Goal: Navigation & Orientation: Find specific page/section

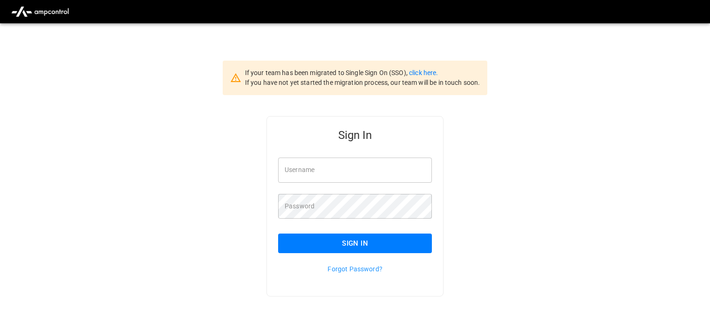
type input "**********"
click at [376, 243] on button "Sign In" at bounding box center [355, 243] width 154 height 20
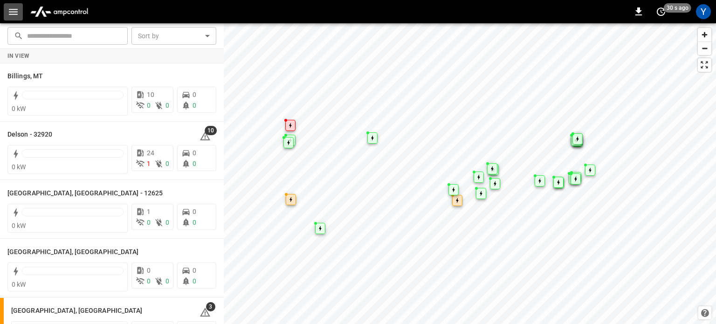
click at [7, 15] on icon "button" at bounding box center [13, 12] width 12 height 12
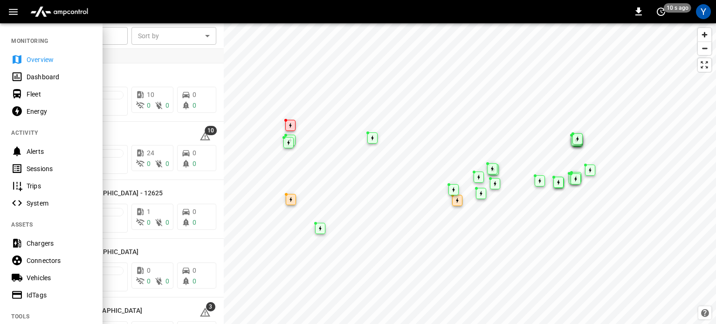
click at [27, 76] on div "Dashboard" at bounding box center [59, 76] width 65 height 9
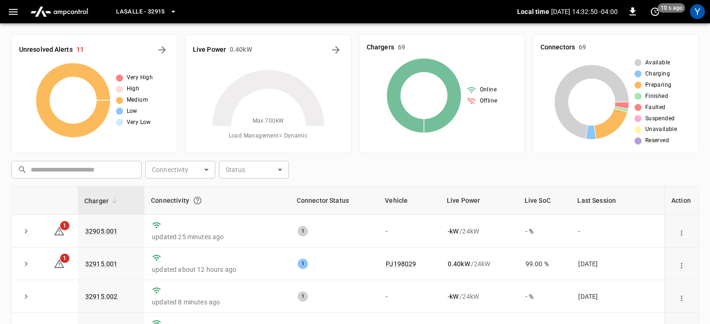
click at [174, 16] on button "LaSalle - 32915" at bounding box center [146, 12] width 68 height 18
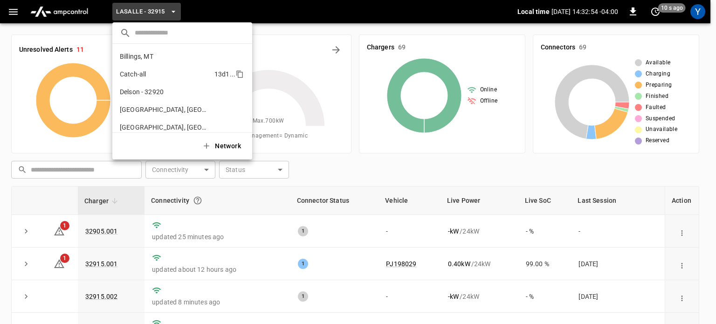
click at [174, 72] on li "Catch-all 13d1 ..." at bounding box center [182, 74] width 140 height 18
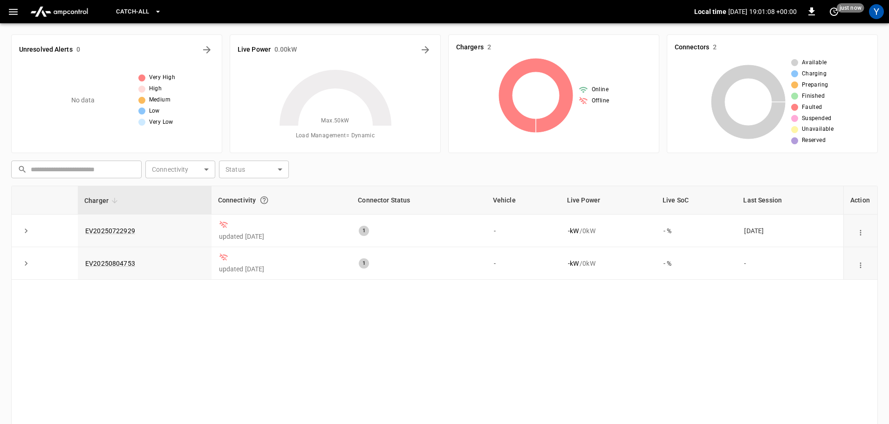
click at [48, 18] on img "menu" at bounding box center [59, 12] width 65 height 18
click at [15, 13] on icon "button" at bounding box center [13, 12] width 12 height 12
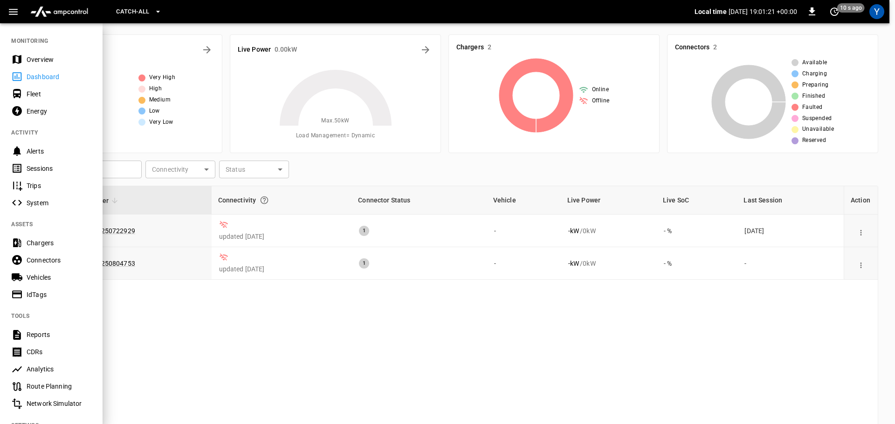
click at [47, 58] on div "Overview" at bounding box center [59, 59] width 65 height 9
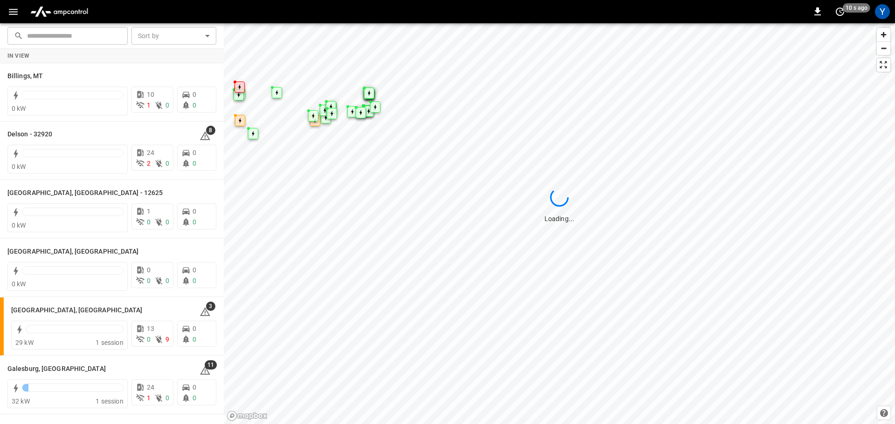
click at [15, 7] on icon "button" at bounding box center [13, 12] width 12 height 12
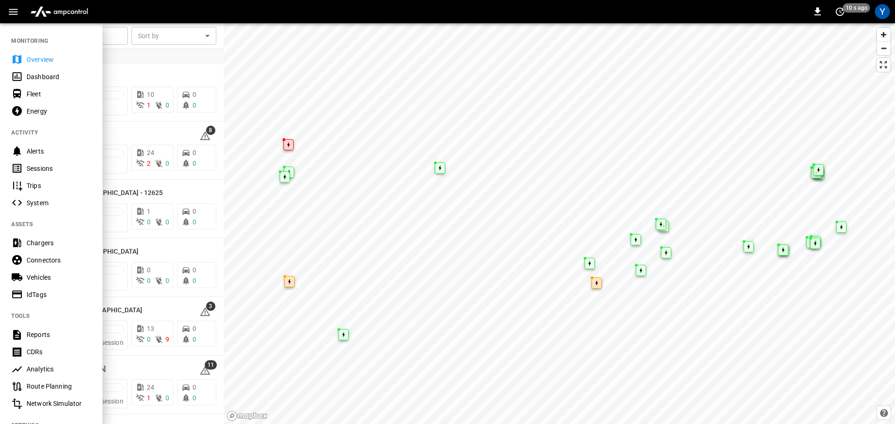
click at [36, 79] on div "Dashboard" at bounding box center [59, 76] width 65 height 9
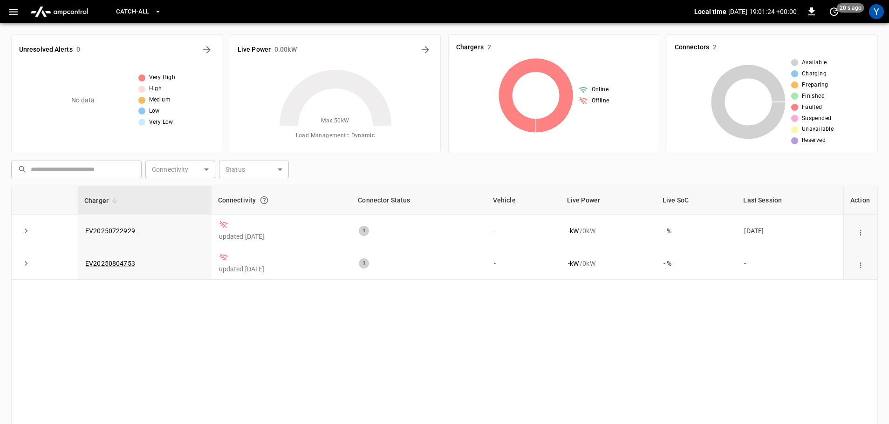
click at [121, 14] on span "Catch-all" at bounding box center [132, 12] width 33 height 11
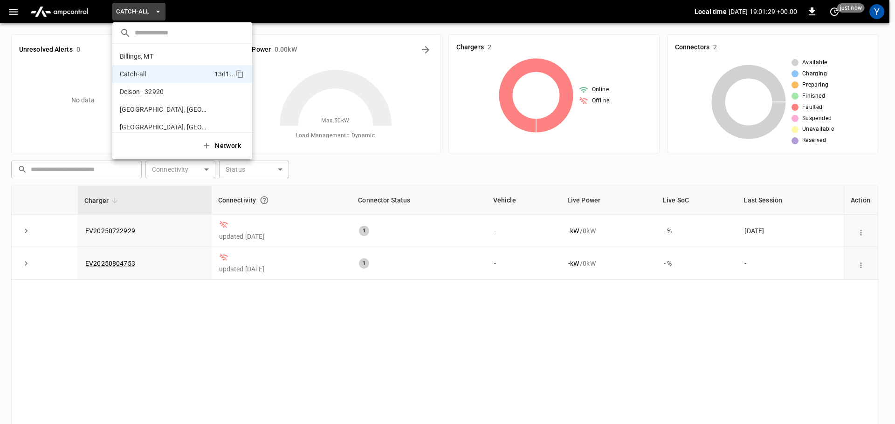
click at [126, 323] on div at bounding box center [447, 212] width 895 height 424
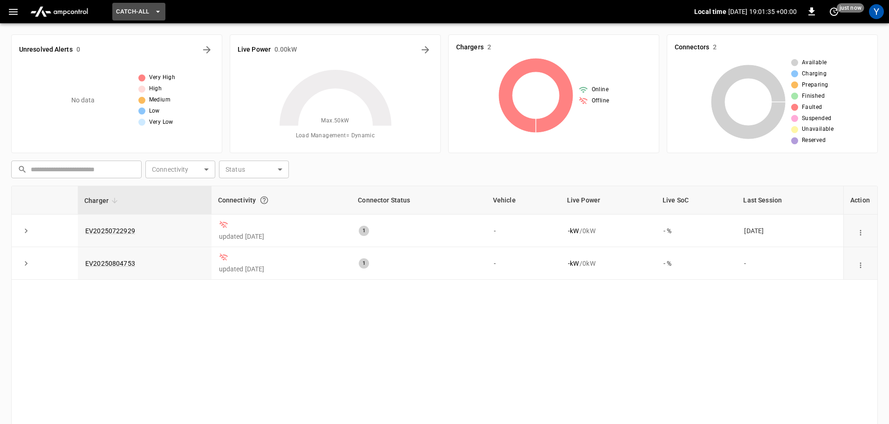
click at [130, 15] on span "Catch-all" at bounding box center [132, 12] width 33 height 11
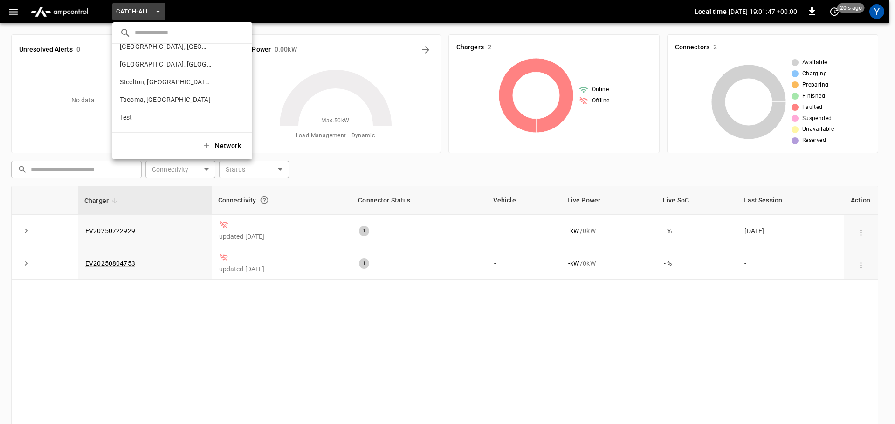
scroll to position [415, 0]
click at [173, 13] on div at bounding box center [447, 212] width 895 height 424
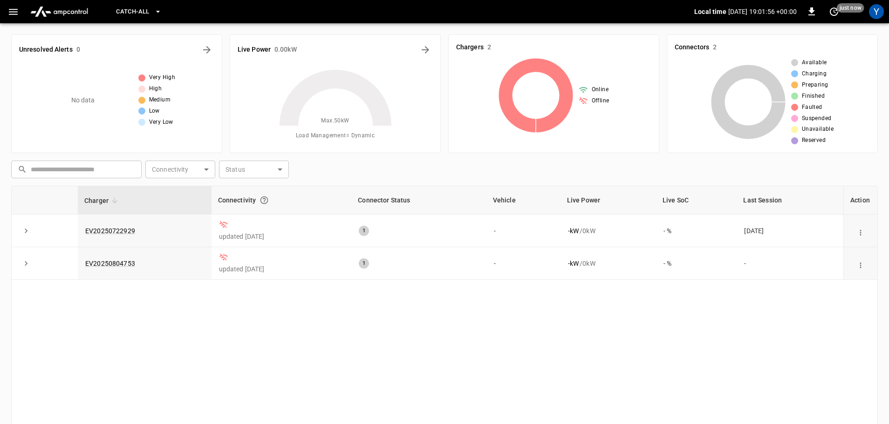
click at [131, 13] on span "Catch-all" at bounding box center [132, 12] width 33 height 11
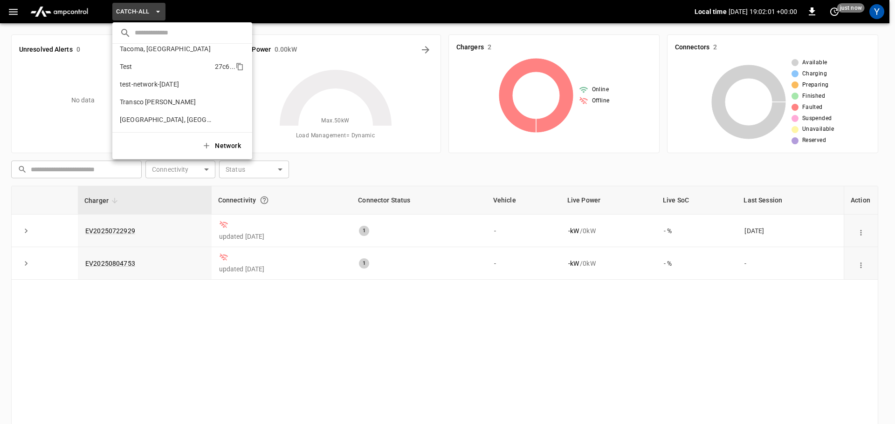
click at [134, 71] on li "Test 27c6 ..." at bounding box center [182, 67] width 140 height 18
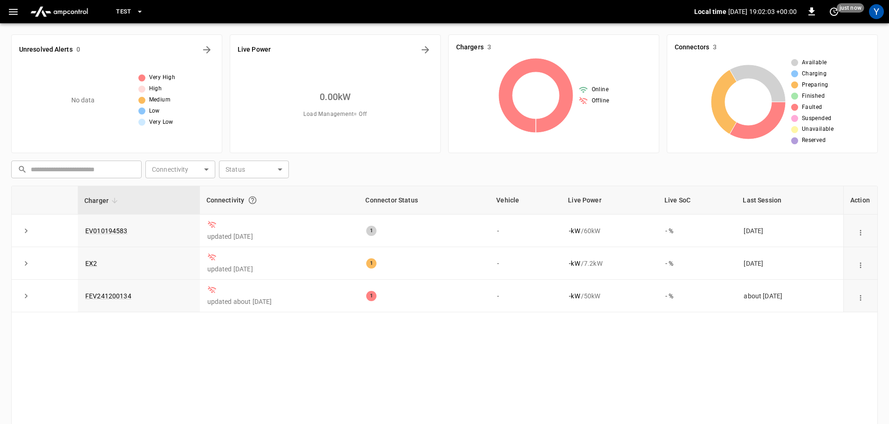
click at [129, 11] on span "Test" at bounding box center [123, 12] width 15 height 11
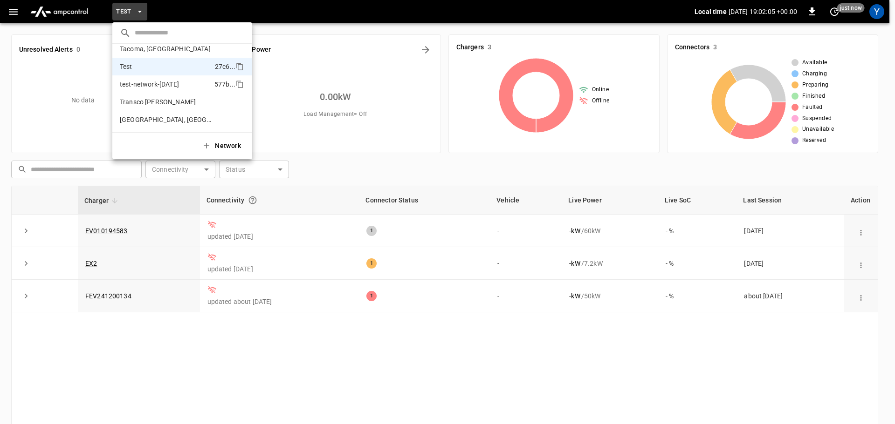
click at [141, 86] on p "test-network-[DATE]" at bounding box center [149, 84] width 59 height 9
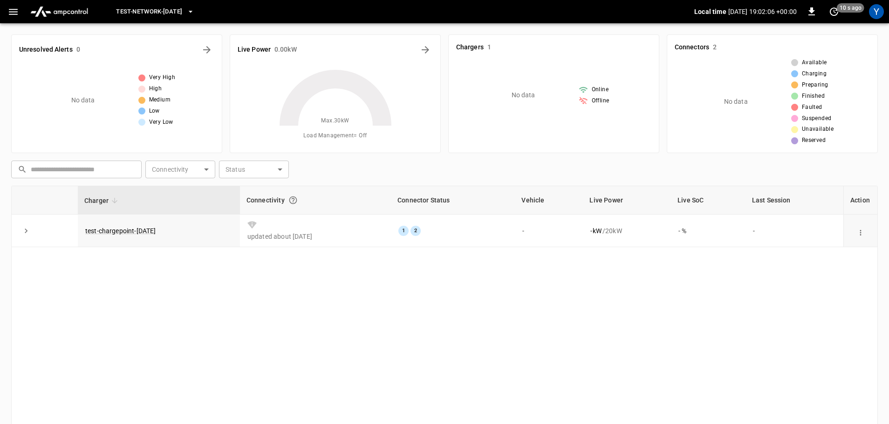
click at [153, 8] on span "test-network-[DATE]" at bounding box center [149, 12] width 66 height 11
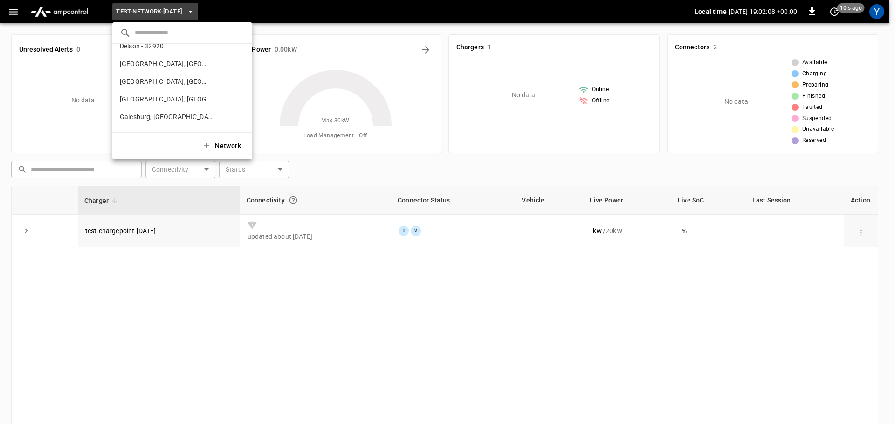
scroll to position [0, 0]
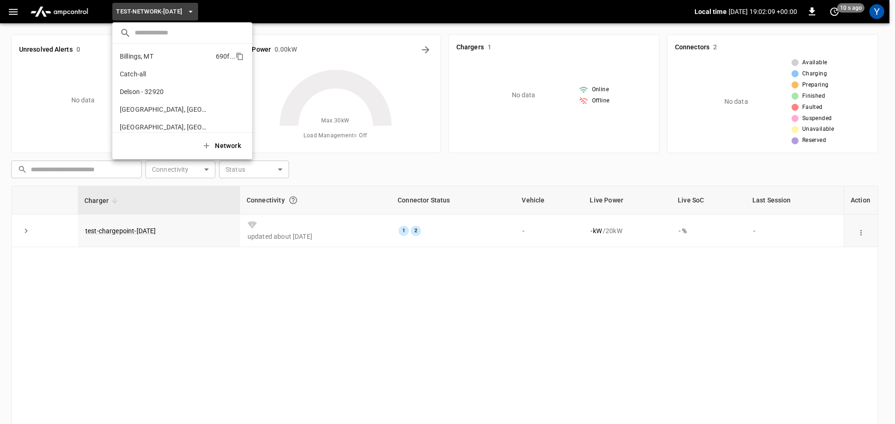
click at [159, 59] on li "Billings, MT 690f ..." at bounding box center [182, 57] width 140 height 18
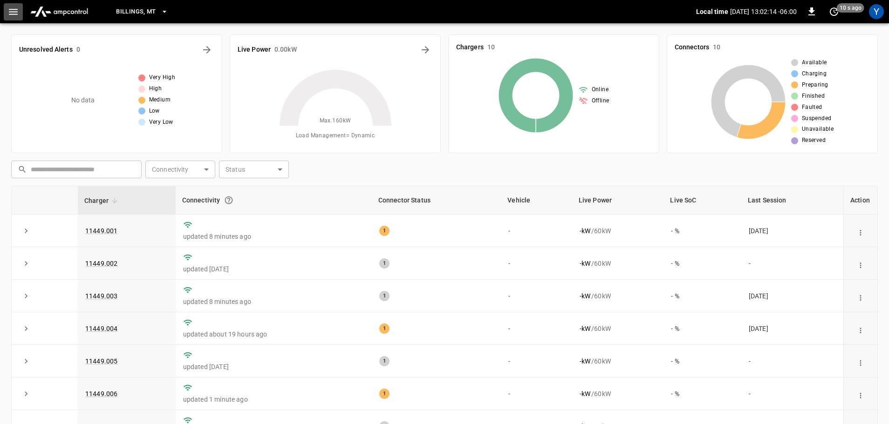
click at [15, 15] on icon "button" at bounding box center [13, 12] width 12 height 12
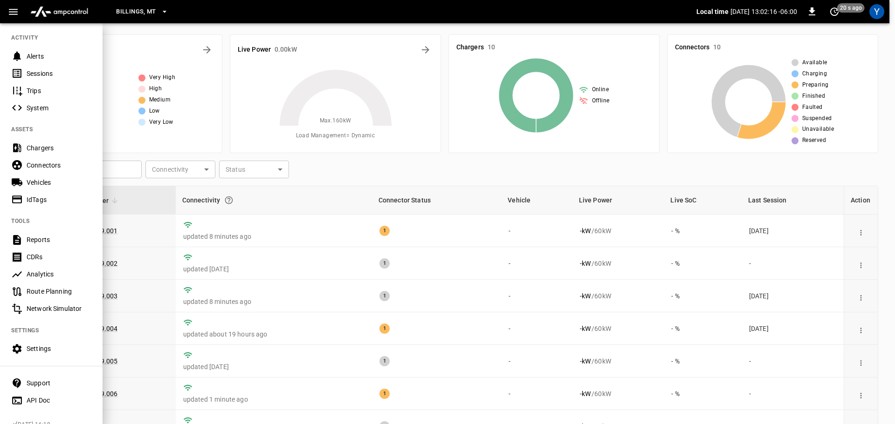
scroll to position [114, 0]
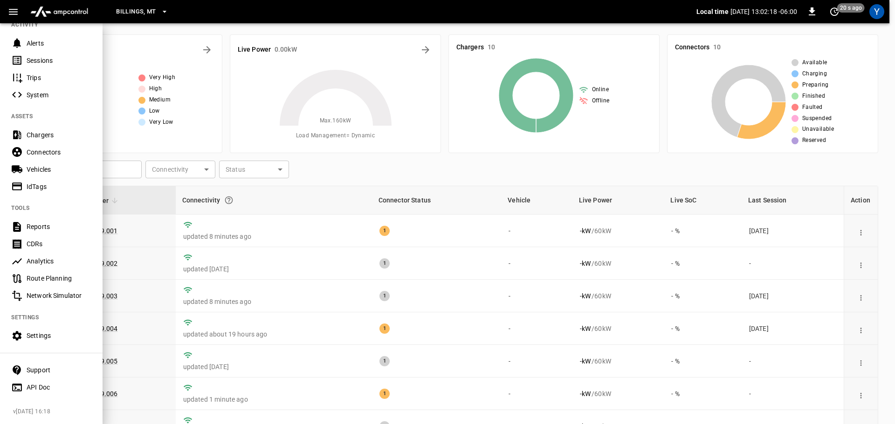
click at [143, 12] on span "Billings, MT" at bounding box center [136, 12] width 40 height 11
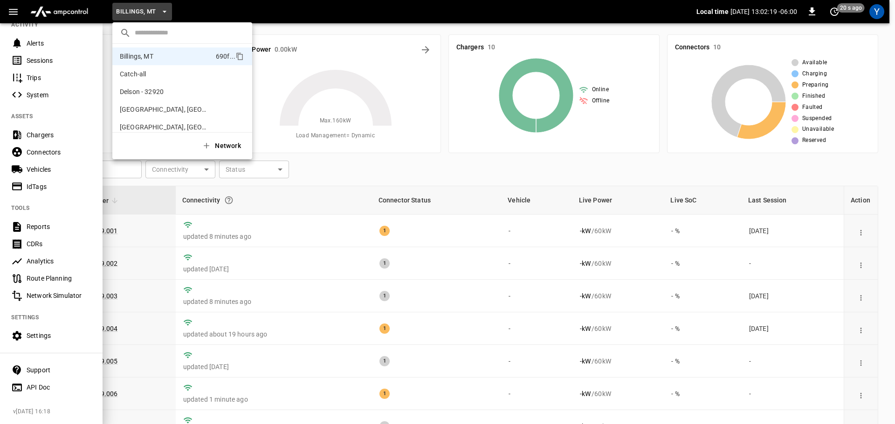
click at [209, 14] on div at bounding box center [447, 212] width 895 height 424
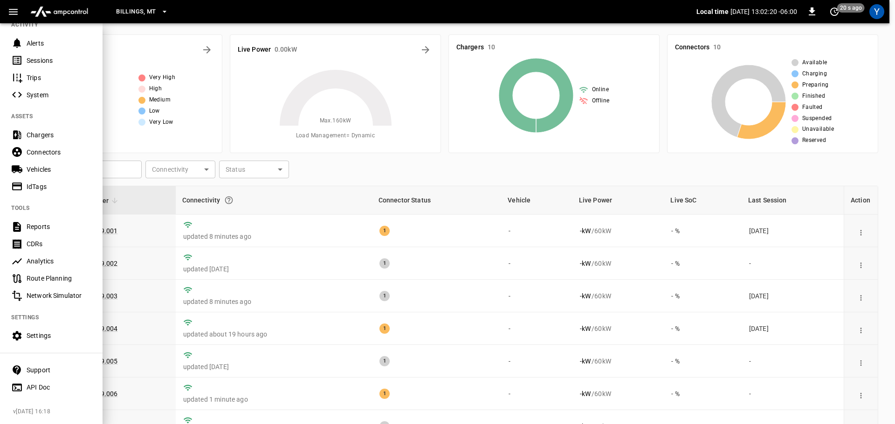
click at [204, 11] on div "Billings, MT" at bounding box center [397, 12] width 597 height 22
click at [147, 9] on span "Billings, MT" at bounding box center [136, 12] width 40 height 11
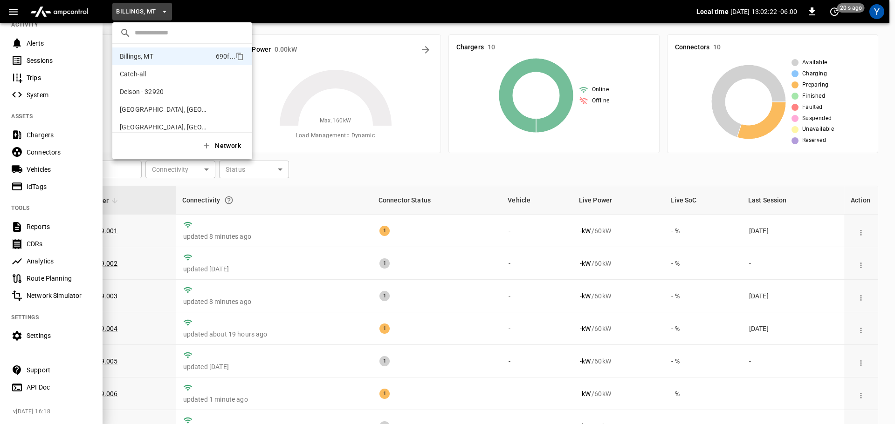
click at [209, 10] on div at bounding box center [447, 212] width 895 height 424
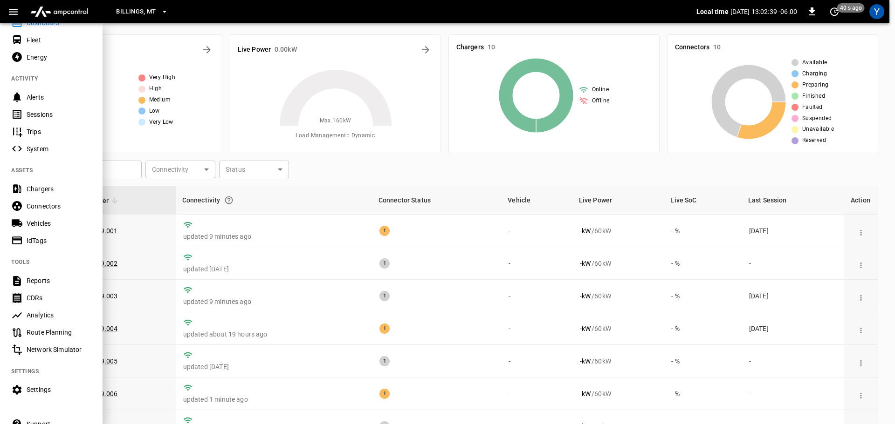
scroll to position [0, 0]
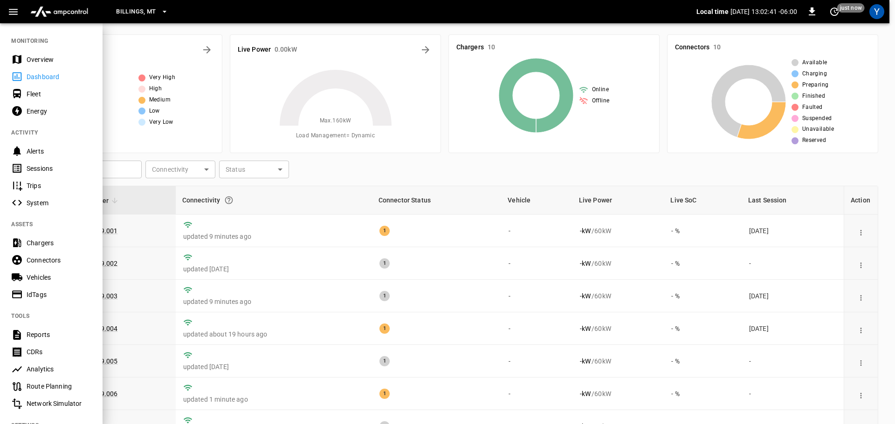
click at [34, 57] on div "Overview" at bounding box center [59, 59] width 65 height 9
